Goal: Task Accomplishment & Management: Complete application form

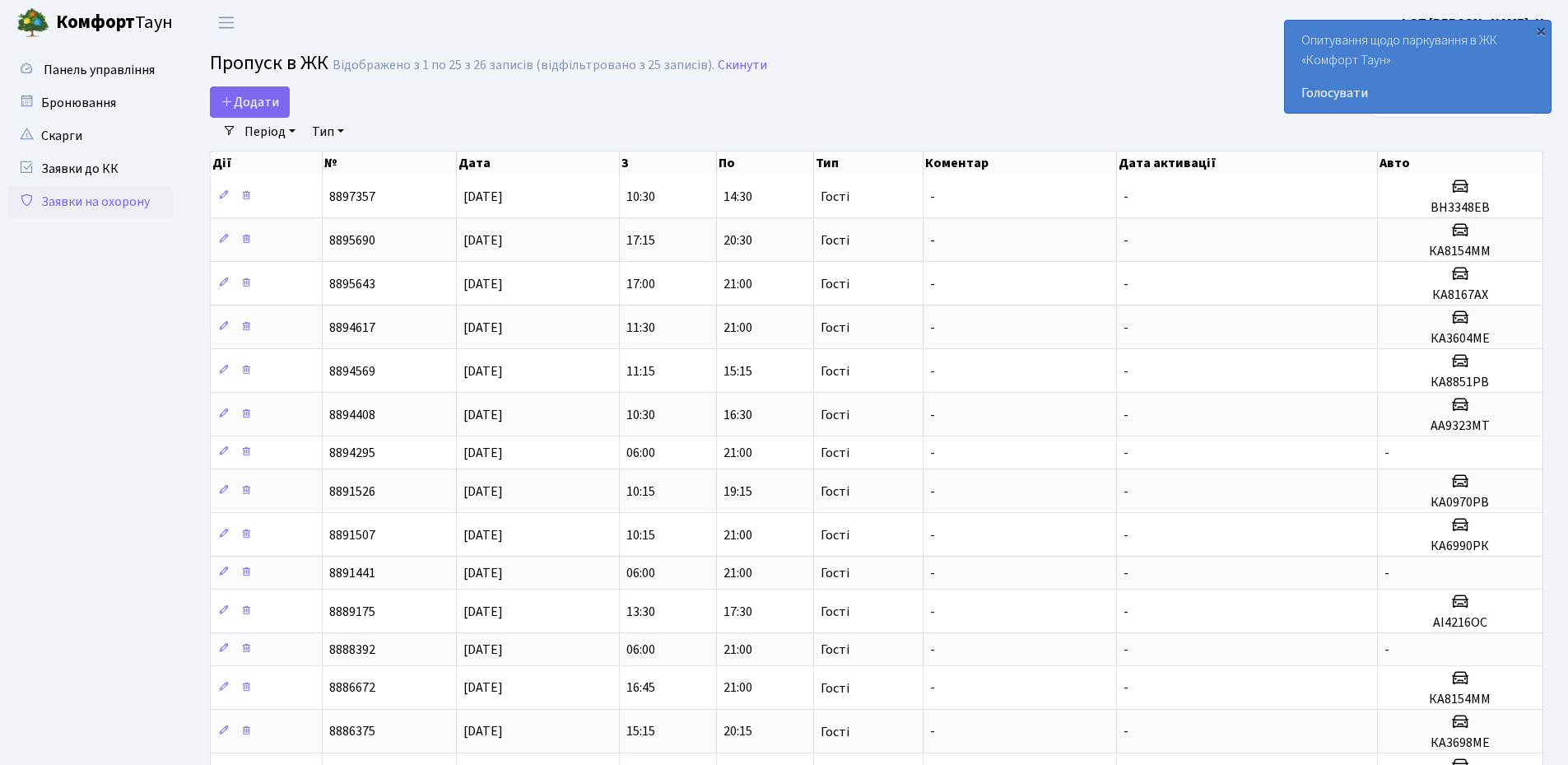
select select "25"
click at [1017, 79] on h2 "Пропуск в ЖК Відображено з 1 по 25 з 26 записів (відфільтровано з 25 записів). …" at bounding box center [876, 66] width 1333 height 28
click at [264, 104] on span "Додати" at bounding box center [250, 101] width 58 height 19
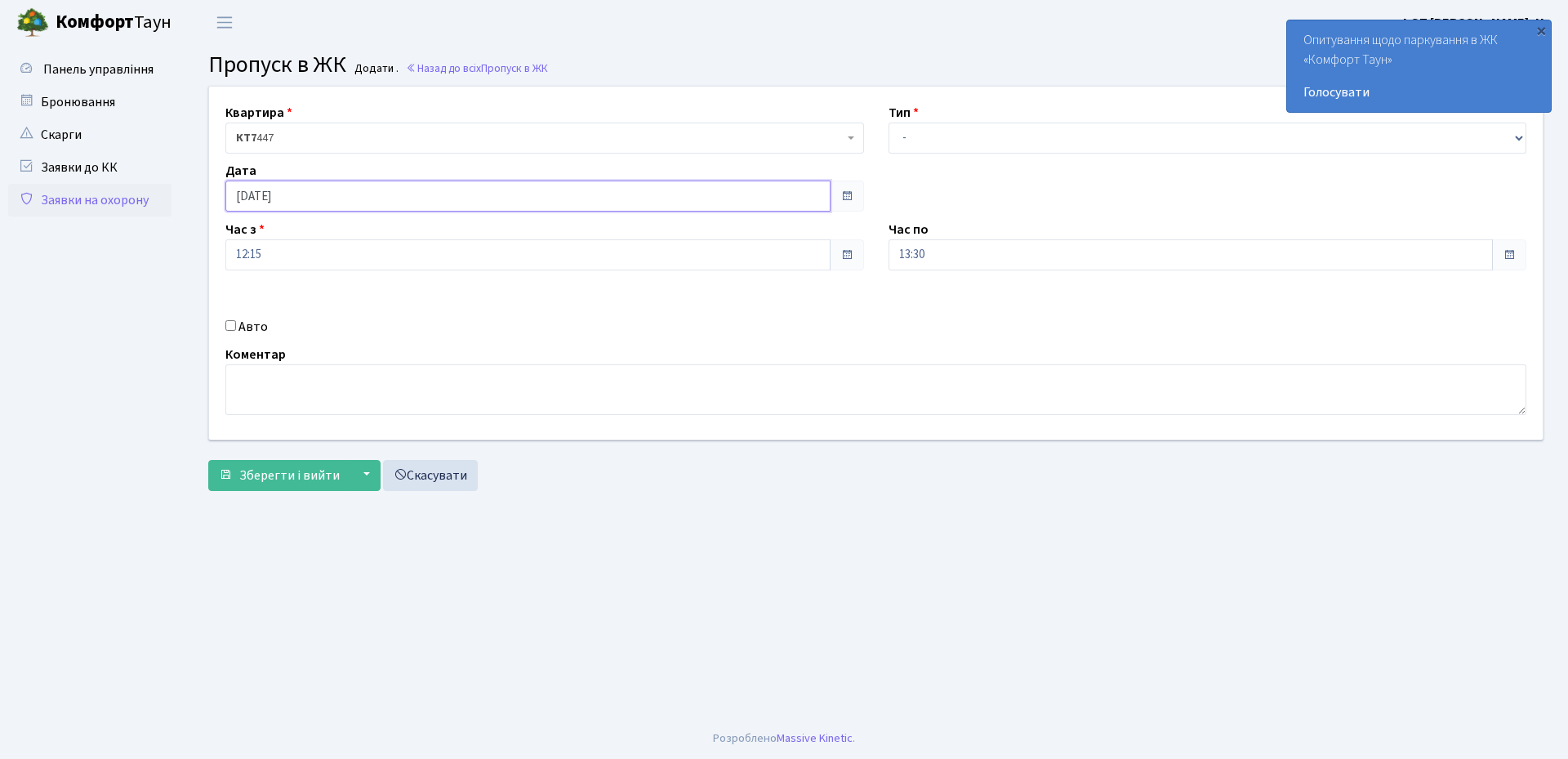
click at [373, 205] on input "[DATE]" at bounding box center [527, 195] width 605 height 31
click at [292, 351] on td "20" at bounding box center [291, 352] width 25 height 25
type input "[DATE]"
click at [933, 138] on select "- Доставка Таксі Гості Сервіс" at bounding box center [1207, 137] width 638 height 31
select select "3"
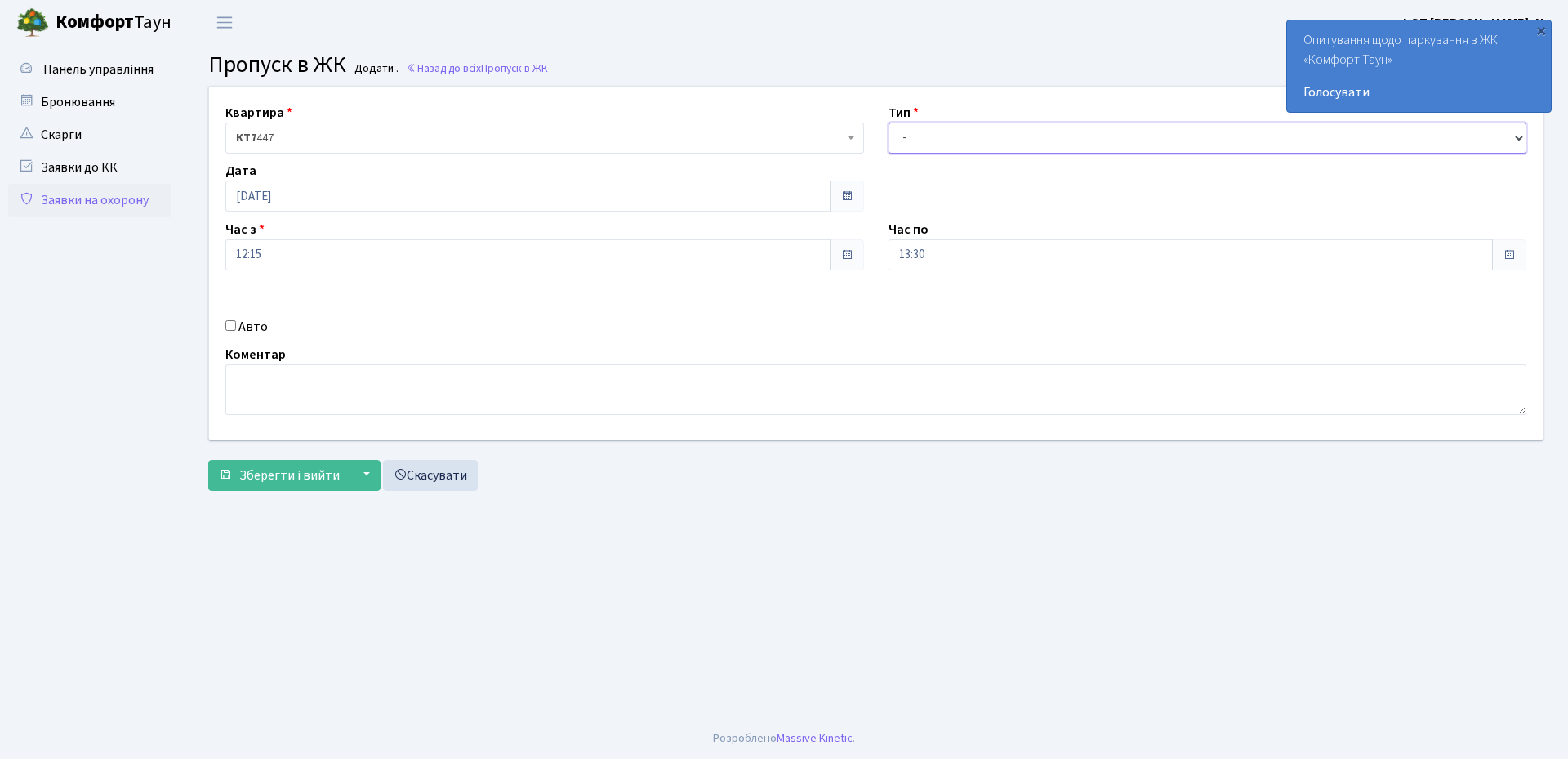
click at [889, 123] on select "- Доставка Таксі Гості Сервіс" at bounding box center [1207, 137] width 638 height 31
drag, startPoint x: 938, startPoint y: 251, endPoint x: 949, endPoint y: 322, distance: 71.8
click at [939, 254] on input "13:30" at bounding box center [1191, 254] width 605 height 31
click at [933, 310] on icon at bounding box center [933, 311] width 44 height 44
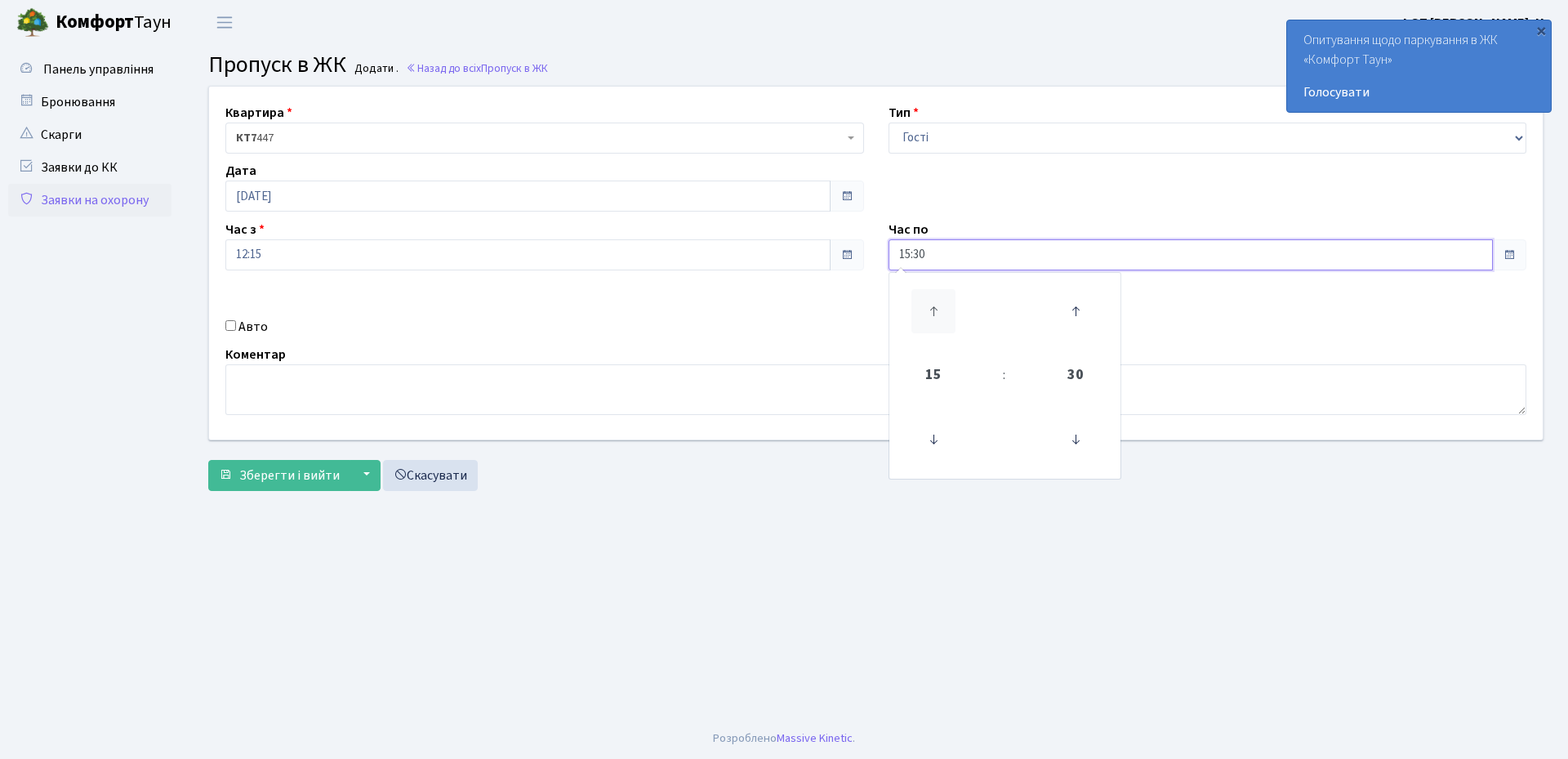
click at [933, 310] on icon at bounding box center [933, 311] width 44 height 44
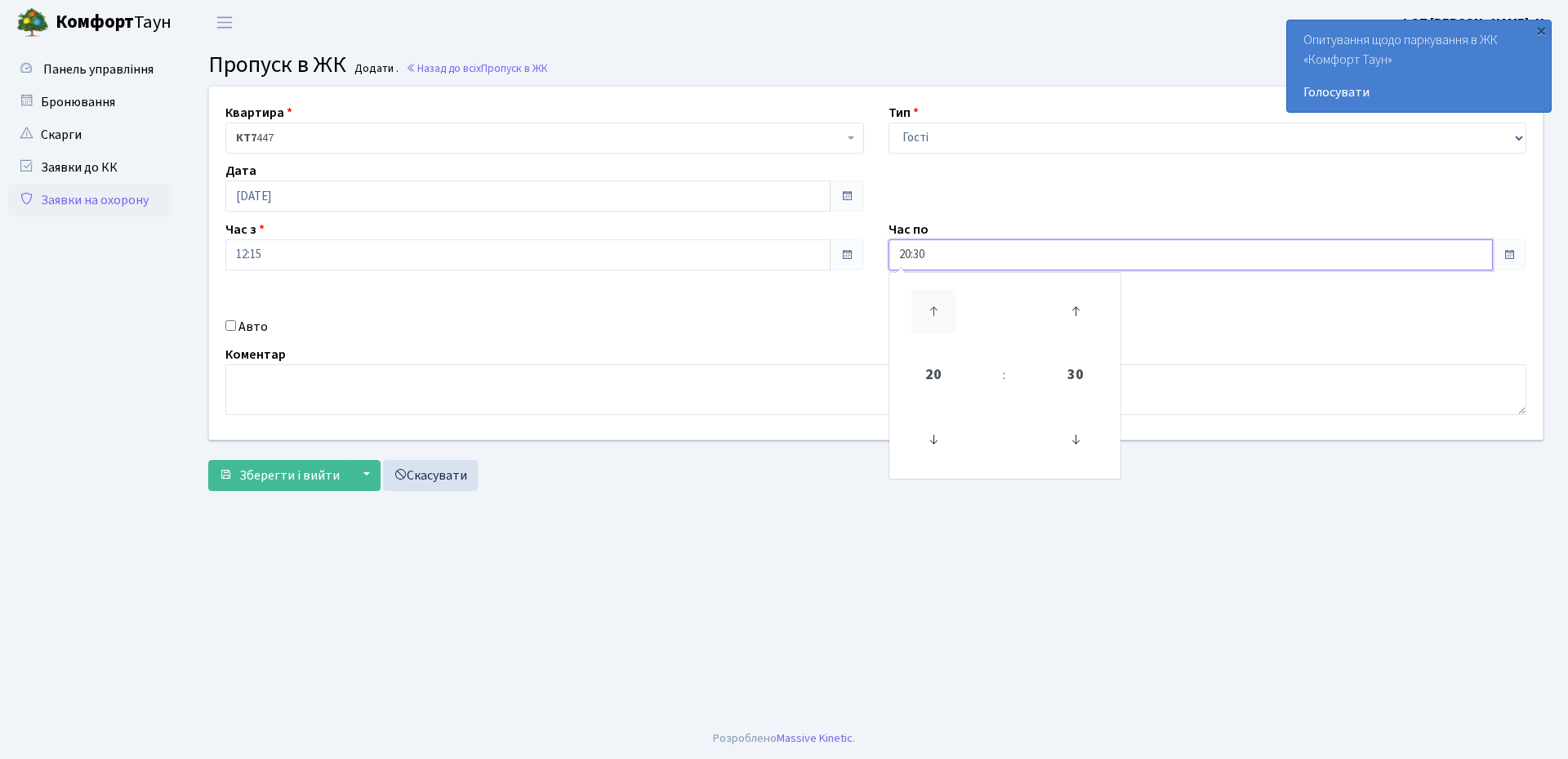
click at [933, 310] on icon at bounding box center [933, 311] width 44 height 44
click at [1073, 433] on icon at bounding box center [1075, 439] width 44 height 44
click at [1074, 434] on icon at bounding box center [1075, 439] width 44 height 44
type input "21:00"
click at [269, 258] on input "12:15" at bounding box center [527, 254] width 605 height 31
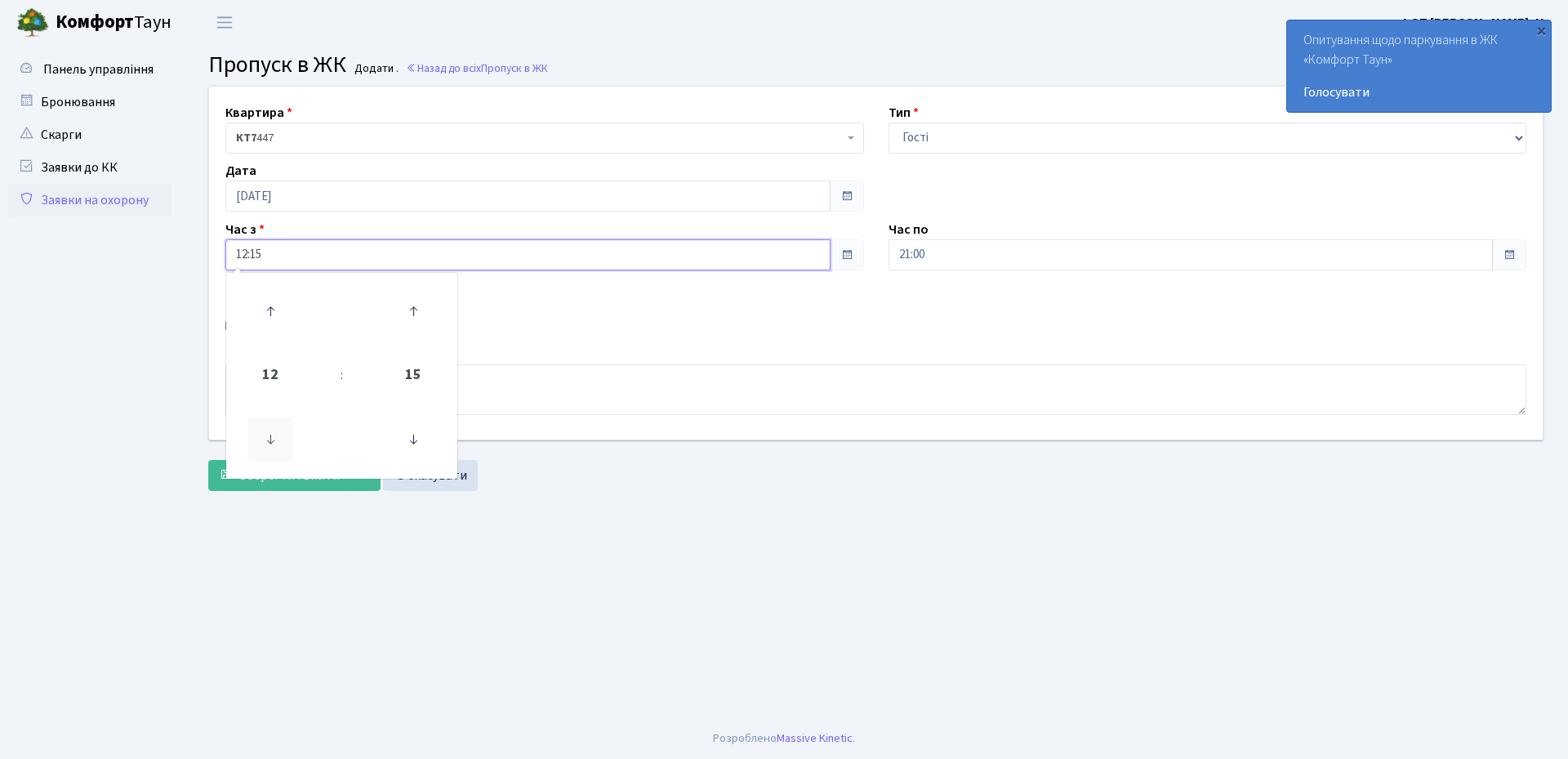
click at [274, 431] on icon at bounding box center [271, 439] width 44 height 44
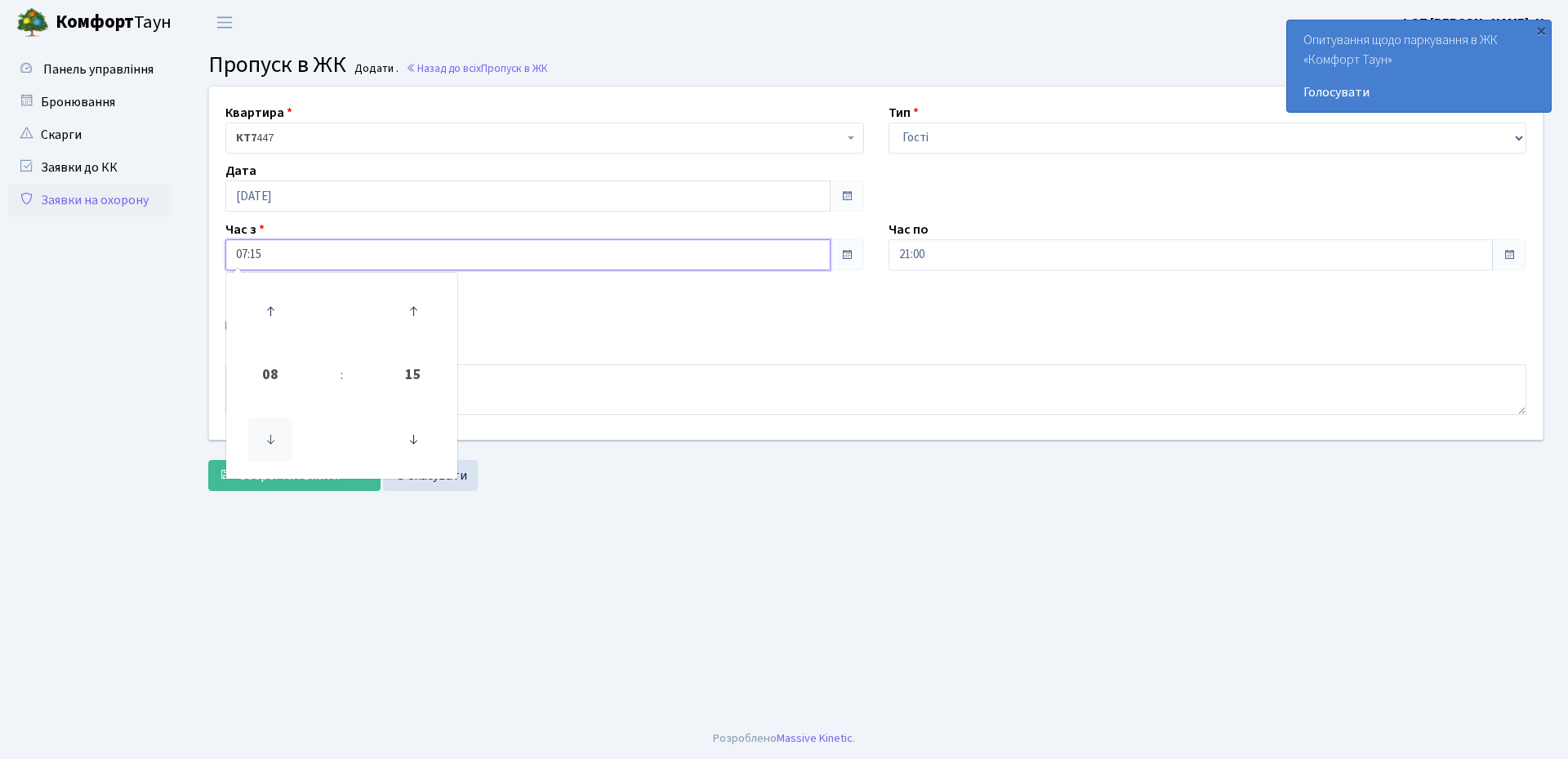
click at [274, 431] on icon at bounding box center [271, 439] width 44 height 44
click at [407, 445] on icon at bounding box center [413, 439] width 44 height 44
type input "06:00"
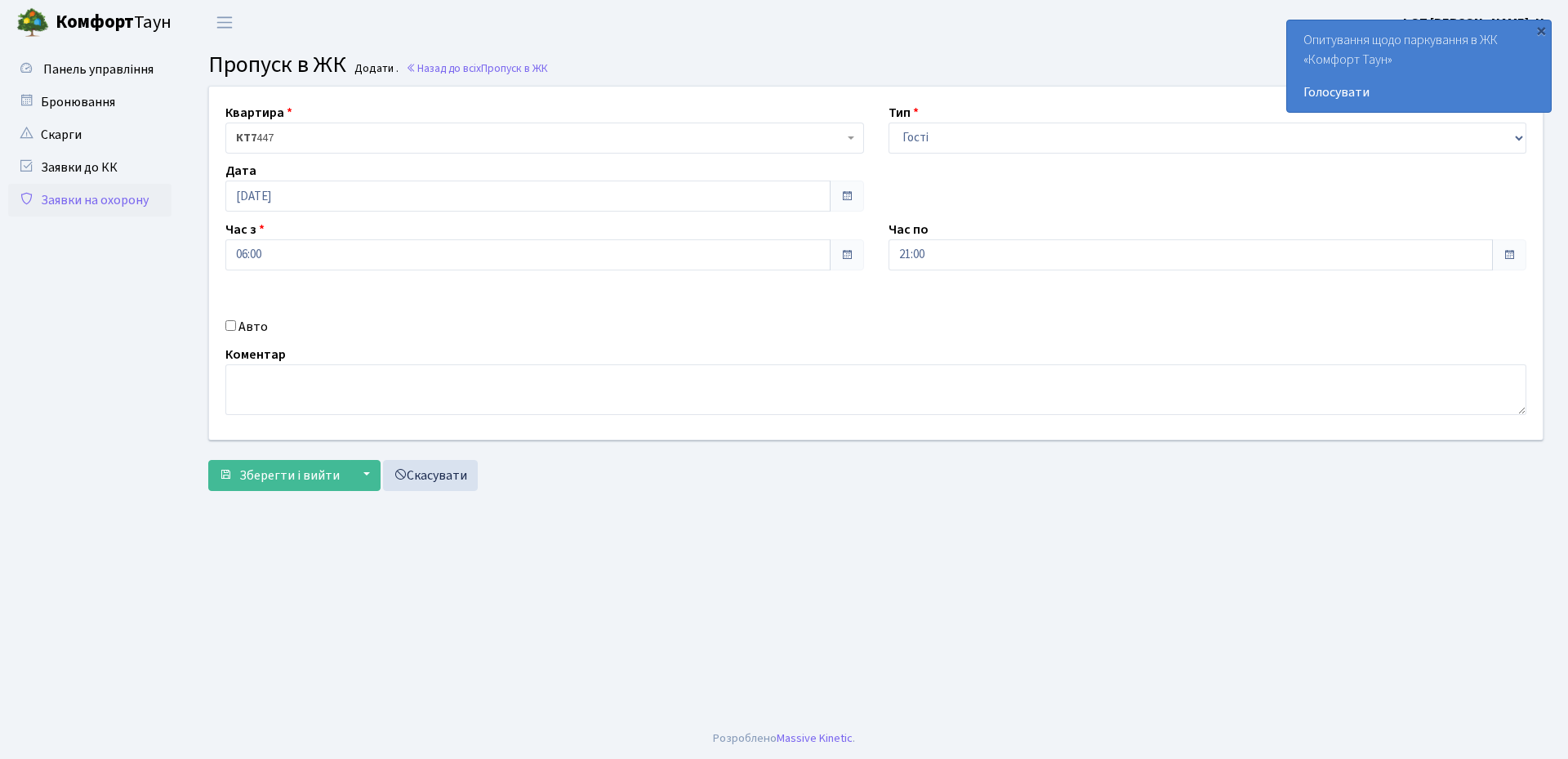
click at [847, 602] on main "Admin Пропуск в ЖК Додати Пропуск в ЖК Додати . Назад до всіх Пропуск в ЖК Квар…" at bounding box center [875, 381] width 1384 height 673
click at [264, 484] on button "Зберегти і вийти" at bounding box center [279, 474] width 142 height 31
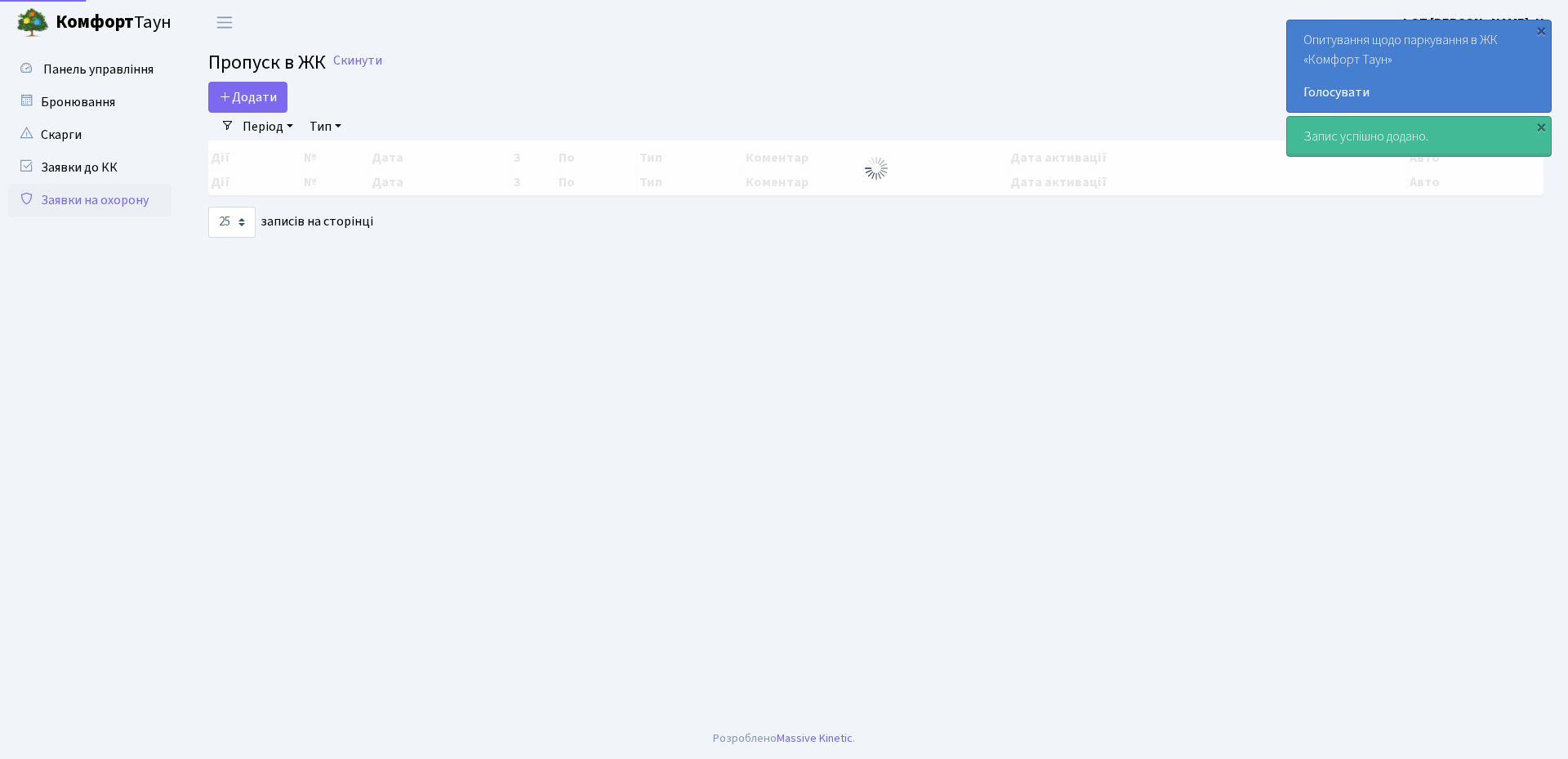
select select "25"
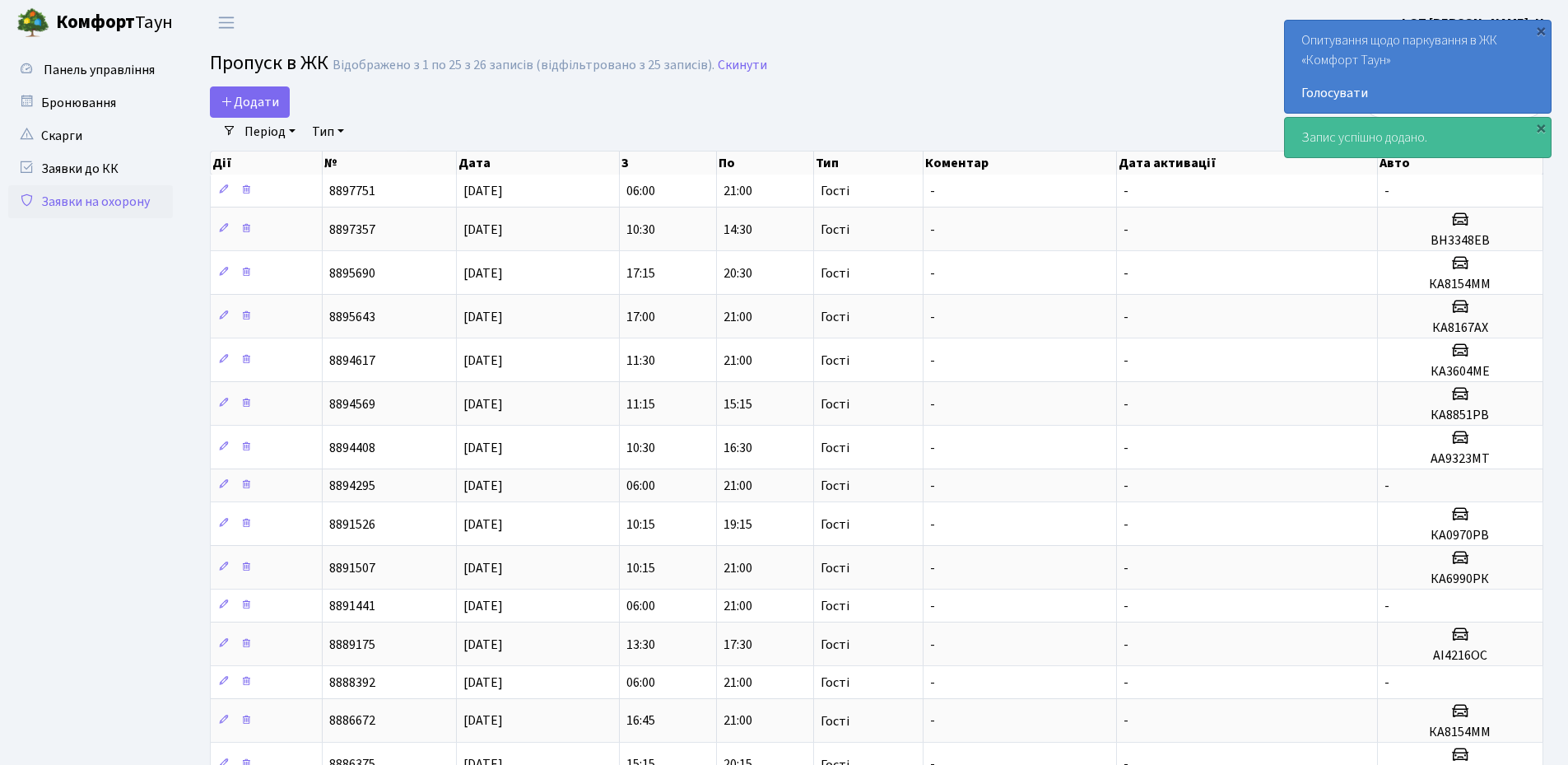
click at [913, 80] on main "Admin Пропуск в ЖК Список Пропуск в ЖК Відображено з 1 по 25 з 26 записів (відф…" at bounding box center [876, 652] width 1383 height 1215
click at [1547, 30] on div "×" at bounding box center [1541, 30] width 17 height 17
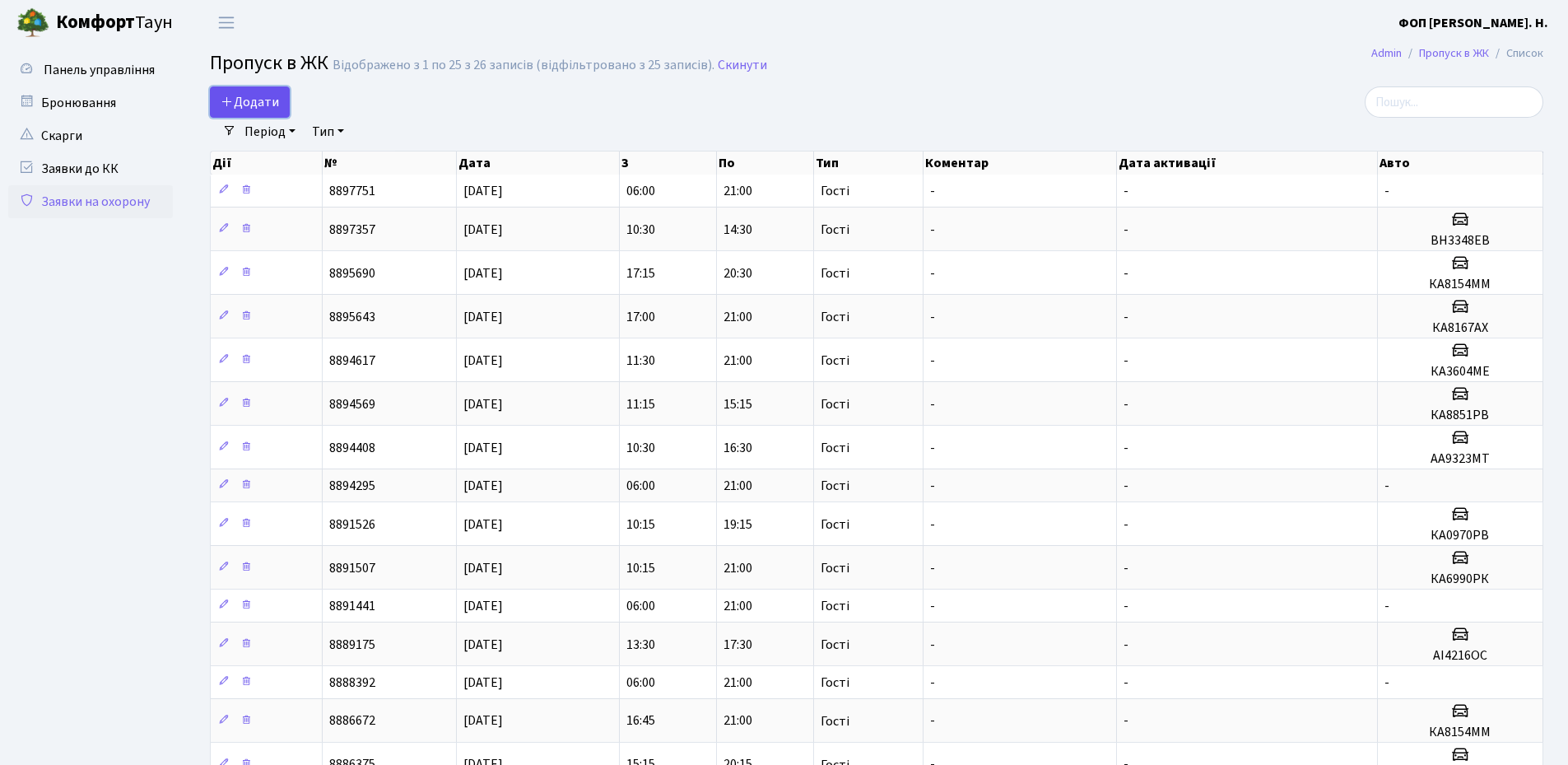
click at [238, 103] on span "Додати" at bounding box center [250, 101] width 58 height 19
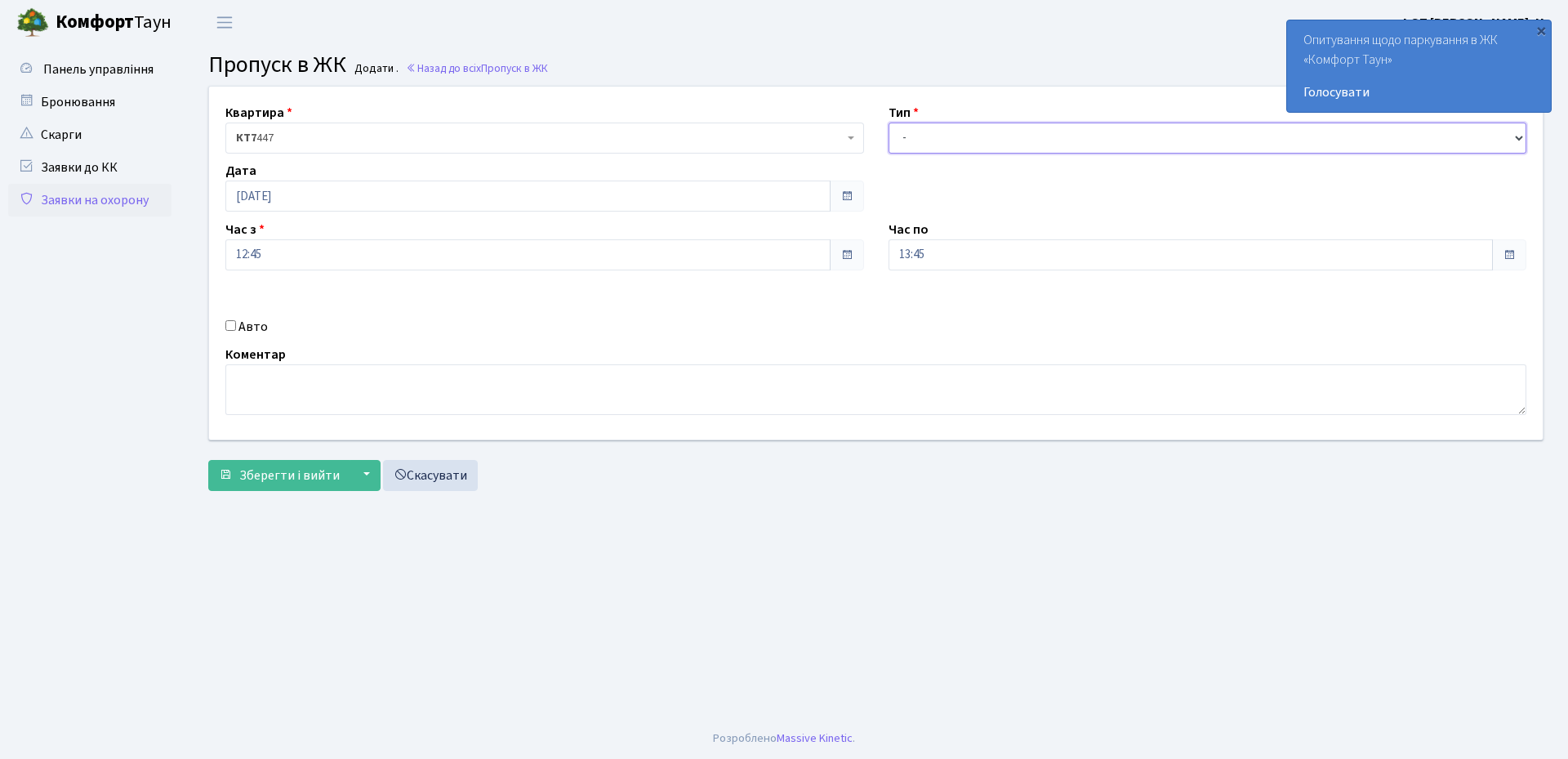
drag, startPoint x: 956, startPoint y: 143, endPoint x: 953, endPoint y: 152, distance: 9.5
click at [956, 143] on select "- Доставка Таксі Гості Сервіс" at bounding box center [1207, 137] width 638 height 31
select select "3"
click at [889, 123] on select "- Доставка Таксі Гості Сервіс" at bounding box center [1207, 137] width 638 height 31
click at [940, 257] on input "13:45" at bounding box center [1191, 254] width 605 height 31
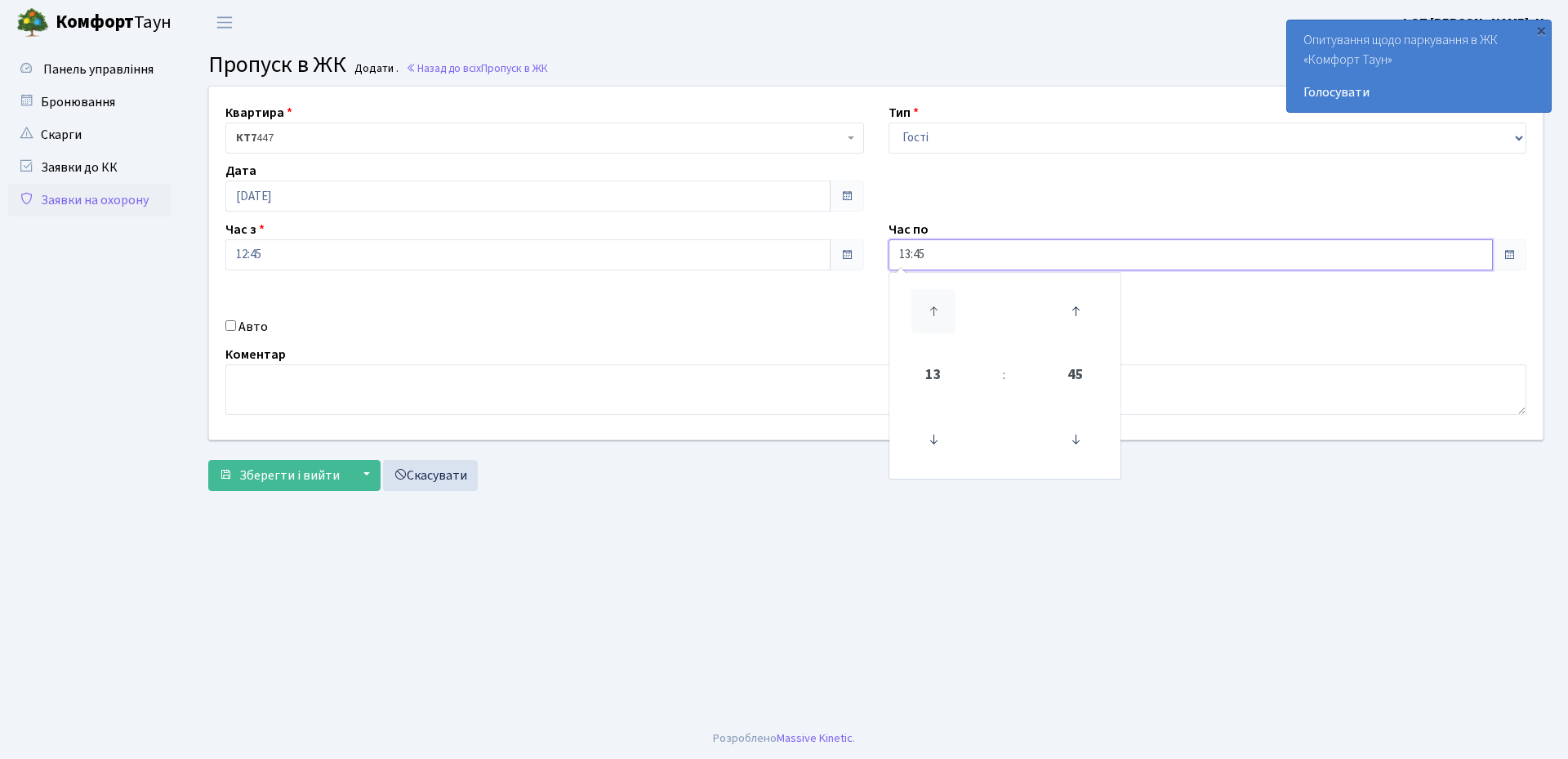
click at [934, 310] on icon at bounding box center [933, 311] width 44 height 44
type input "17:45"
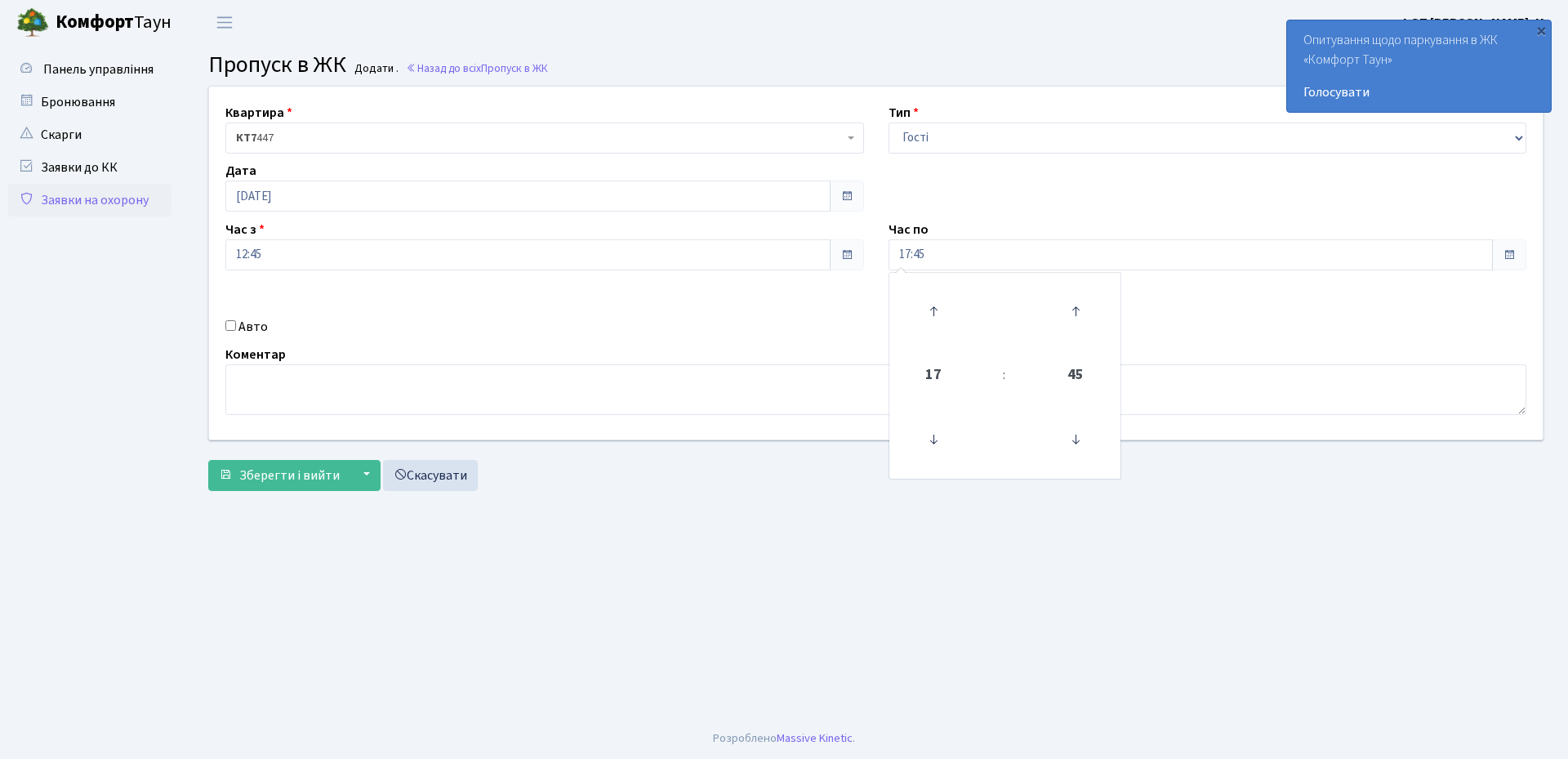
drag, startPoint x: 246, startPoint y: 328, endPoint x: 831, endPoint y: 310, distance: 585.3
click at [247, 327] on label "Авто" at bounding box center [253, 327] width 30 height 19
click at [236, 327] on input "Авто" at bounding box center [230, 326] width 11 height 11
checkbox input "true"
paste input "ка4314са"
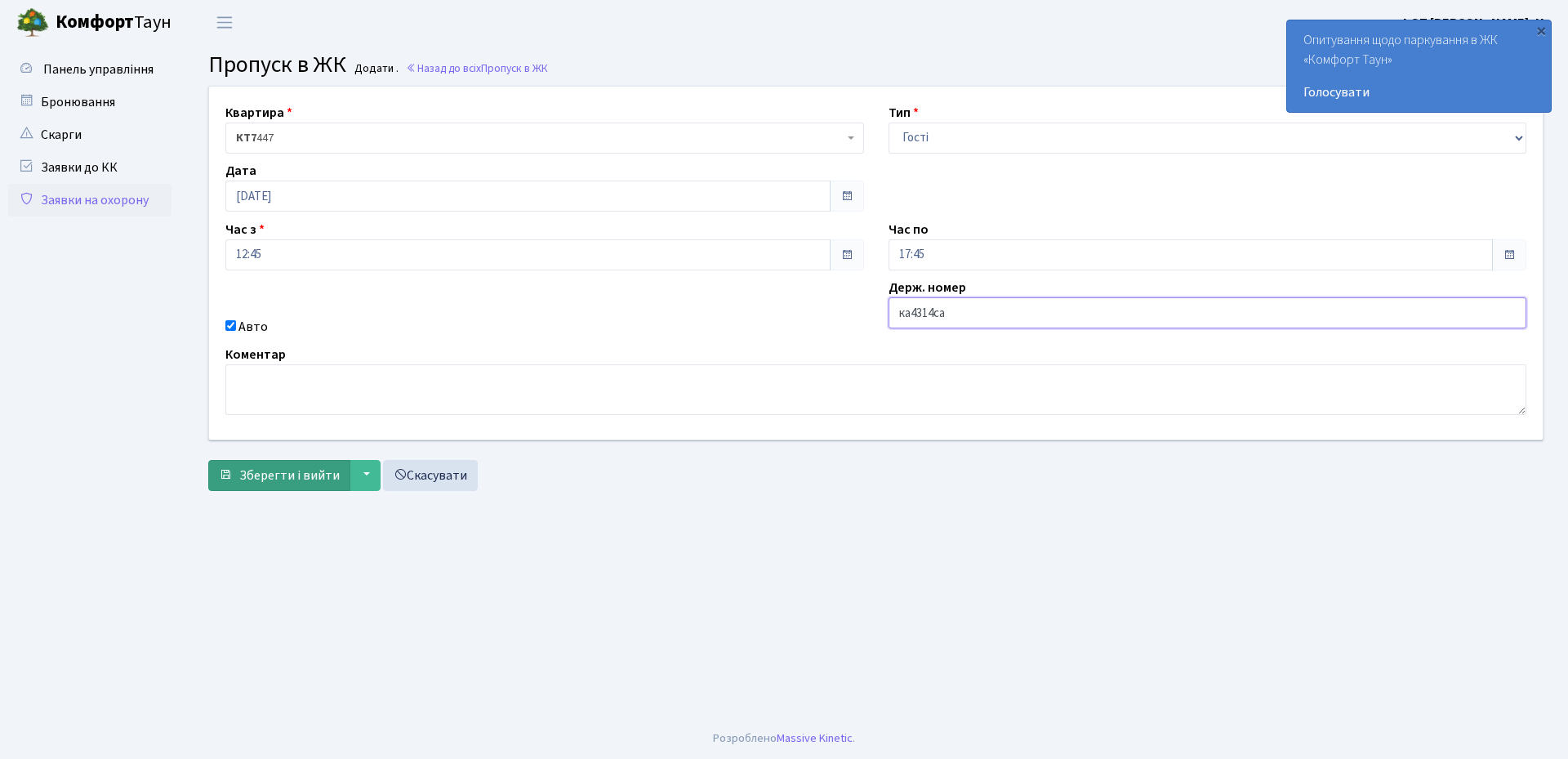
type input "ка4314са"
click at [236, 476] on button "Зберегти і вийти" at bounding box center [279, 474] width 142 height 31
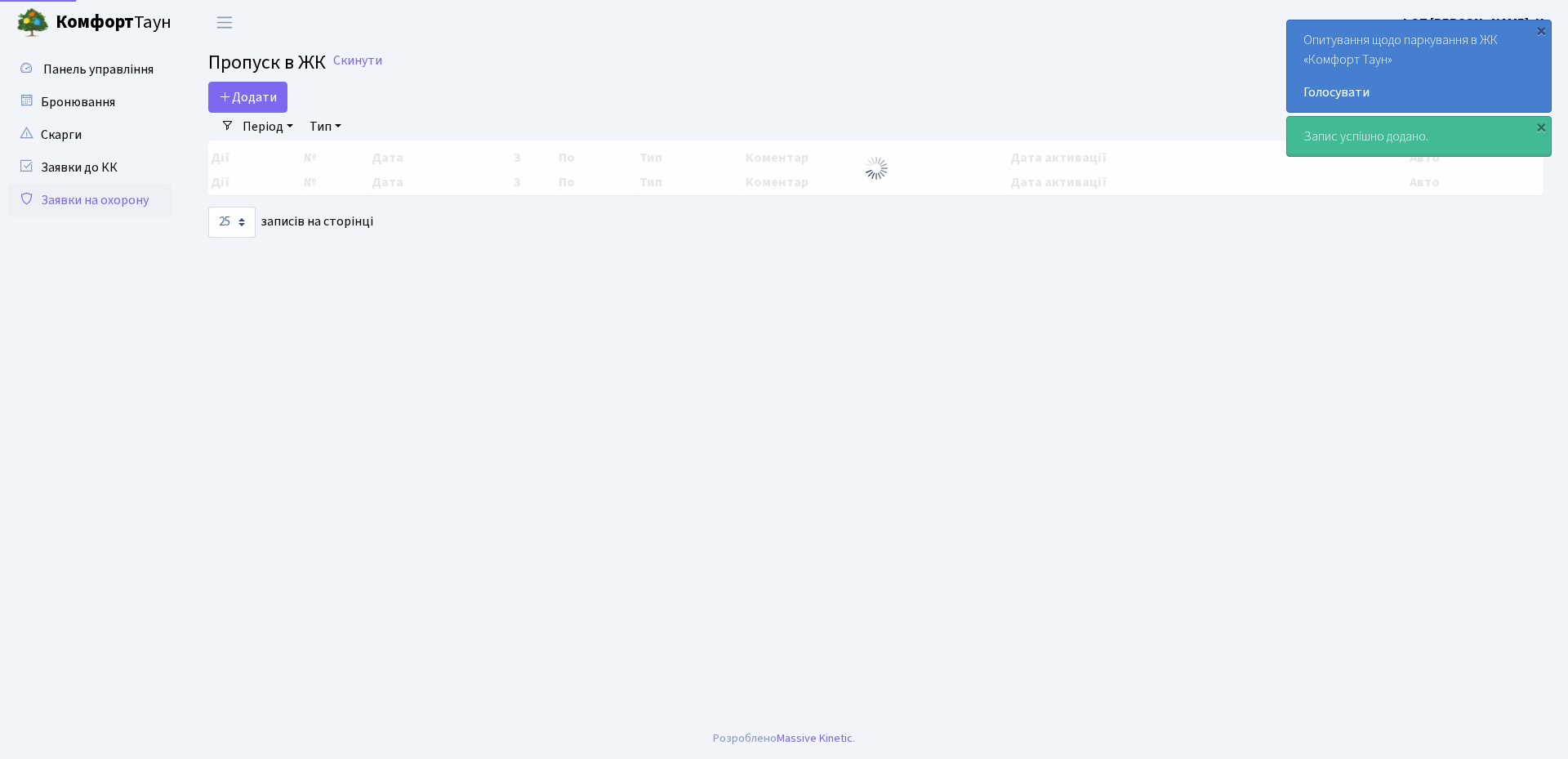
select select "25"
